Goal: Information Seeking & Learning: Learn about a topic

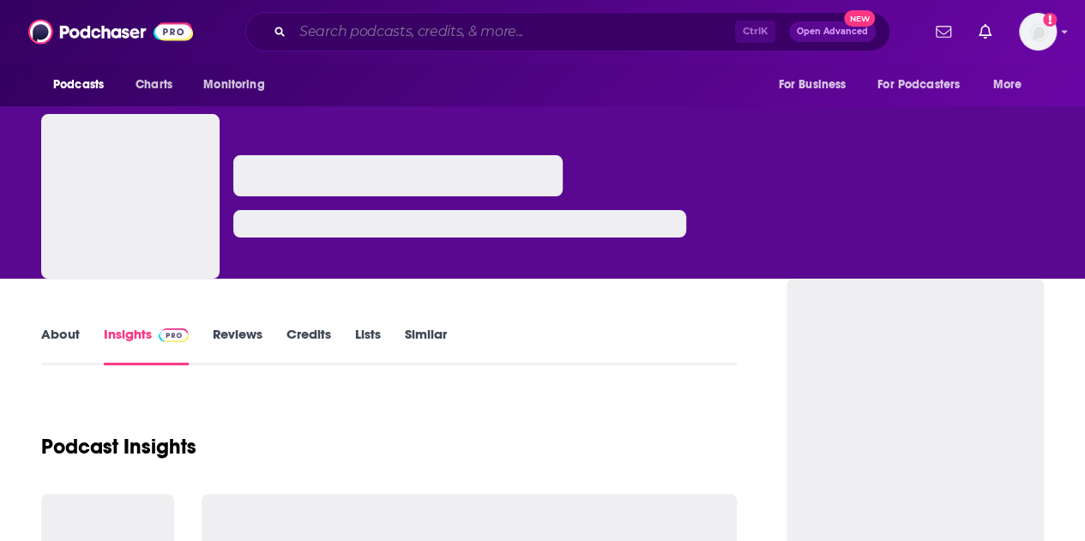
click at [353, 32] on input "Search podcasts, credits, & more..." at bounding box center [513, 31] width 443 height 27
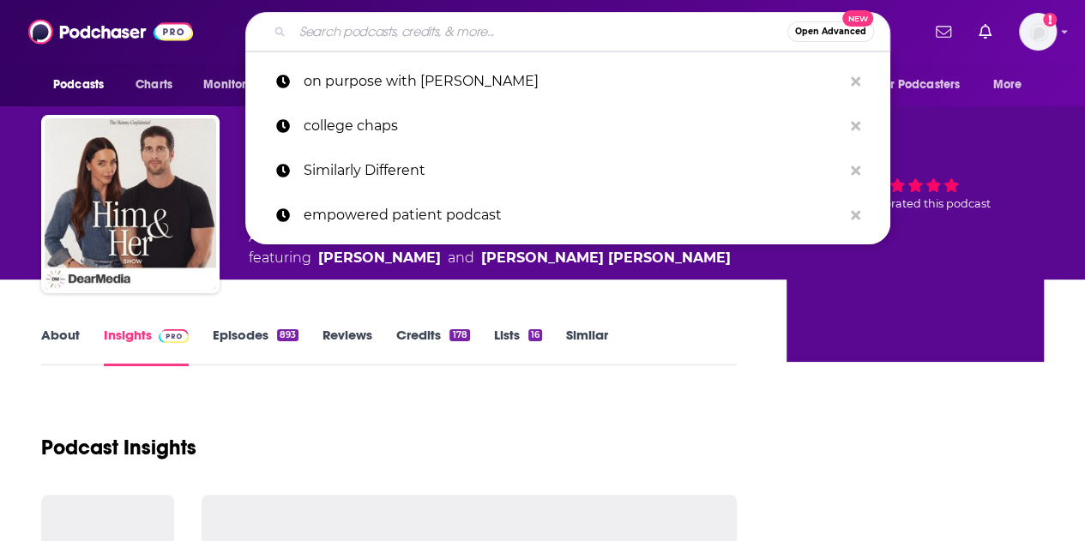
paste input "Rubbin' is Racing"
type input "Rubbin' is Racing"
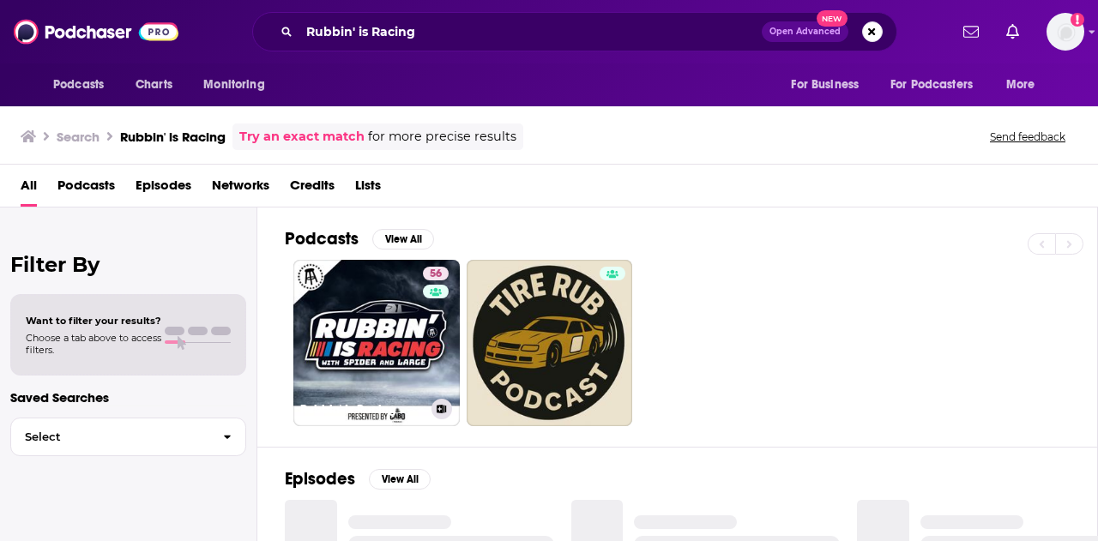
click at [384, 303] on link "56 Rubbin' Is Racing" at bounding box center [376, 343] width 166 height 166
